Goal: Information Seeking & Learning: Check status

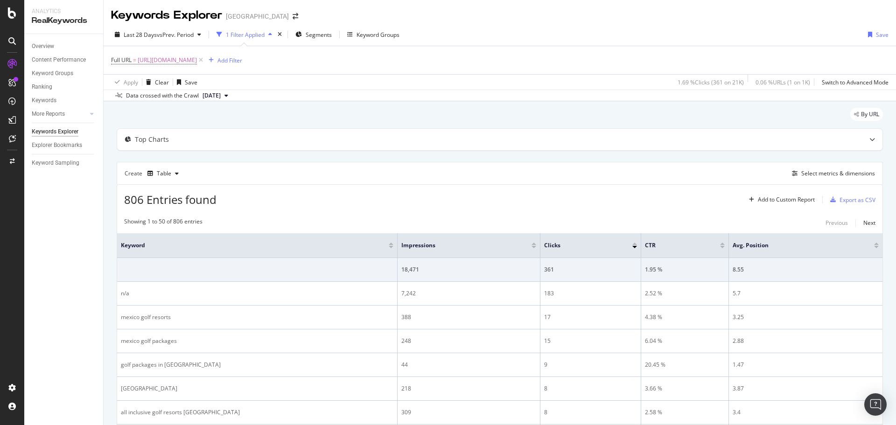
scroll to position [280, 0]
